Goal: Information Seeking & Learning: Find specific fact

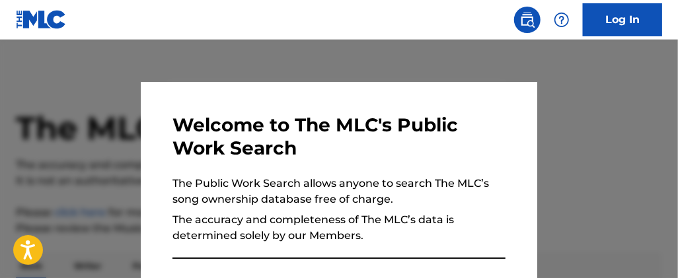
scroll to position [326, 0]
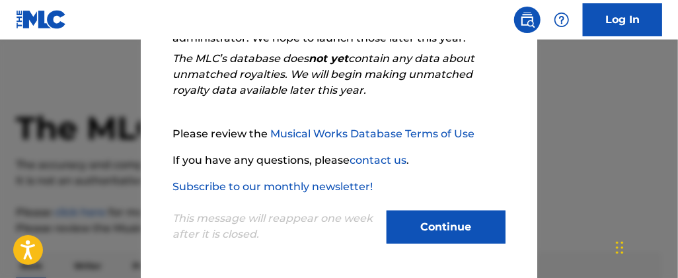
click at [422, 215] on button "Continue" at bounding box center [446, 227] width 119 height 33
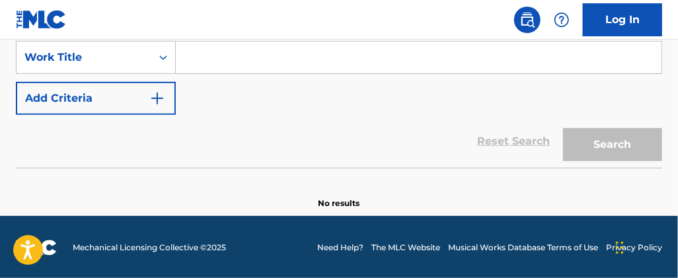
scroll to position [121, 0]
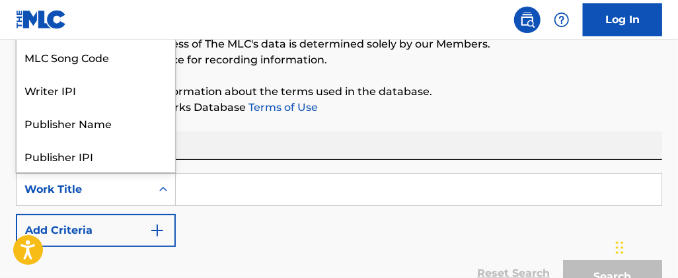
click at [110, 190] on div "Work Title" at bounding box center [83, 190] width 119 height 16
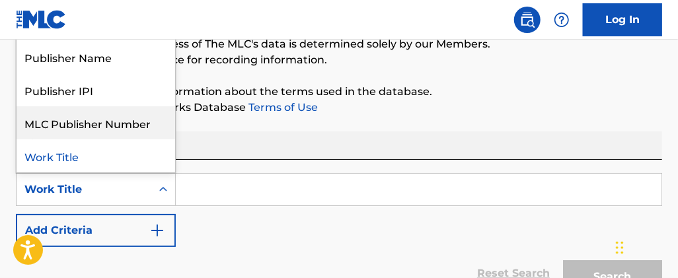
scroll to position [0, 0]
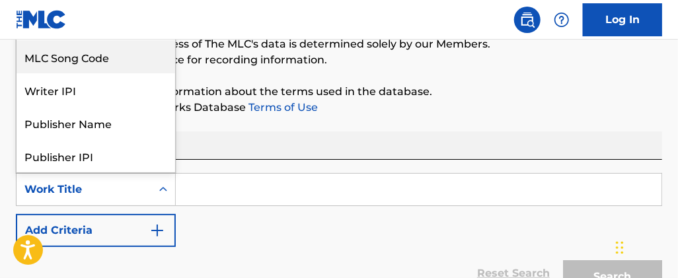
click at [102, 59] on div "MLC Song Code" at bounding box center [96, 56] width 159 height 33
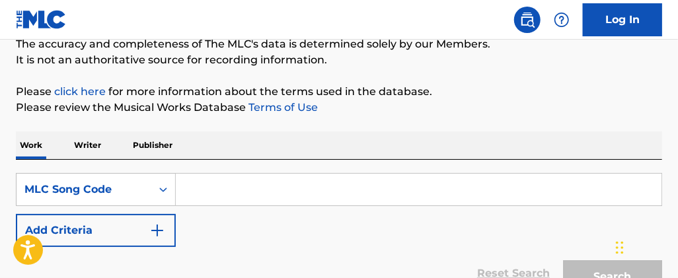
click at [211, 187] on input "Search Form" at bounding box center [419, 190] width 486 height 32
paste input "LV9XWV"
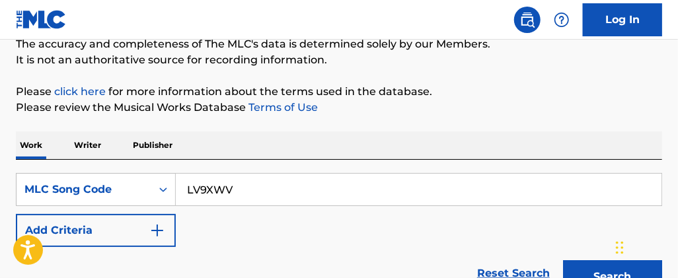
type input "LV9XWV"
click at [563, 260] on button "Search" at bounding box center [612, 276] width 99 height 33
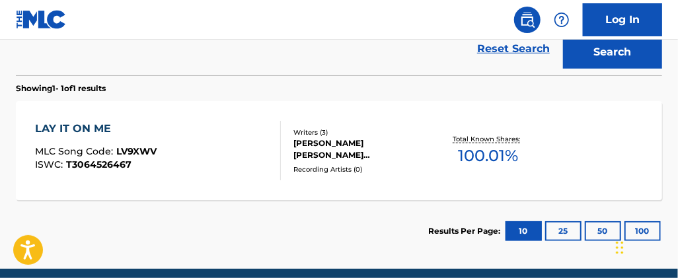
scroll to position [332, 0]
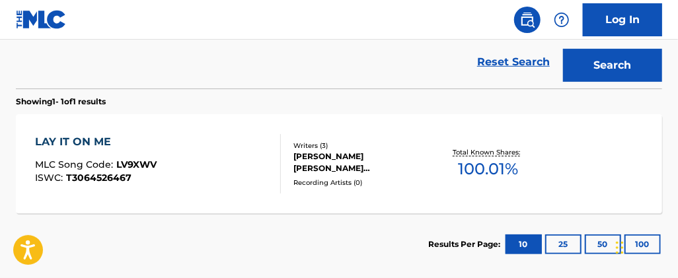
click at [96, 142] on div "LAY IT ON ME" at bounding box center [96, 142] width 122 height 16
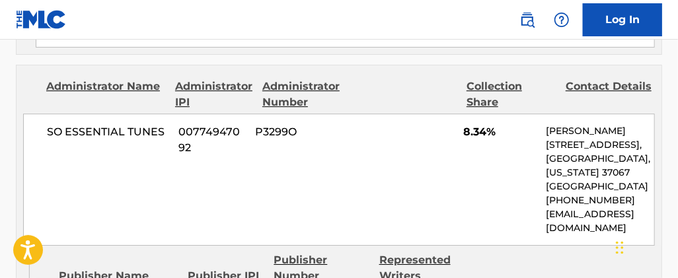
scroll to position [1665, 0]
